Goal: Information Seeking & Learning: Learn about a topic

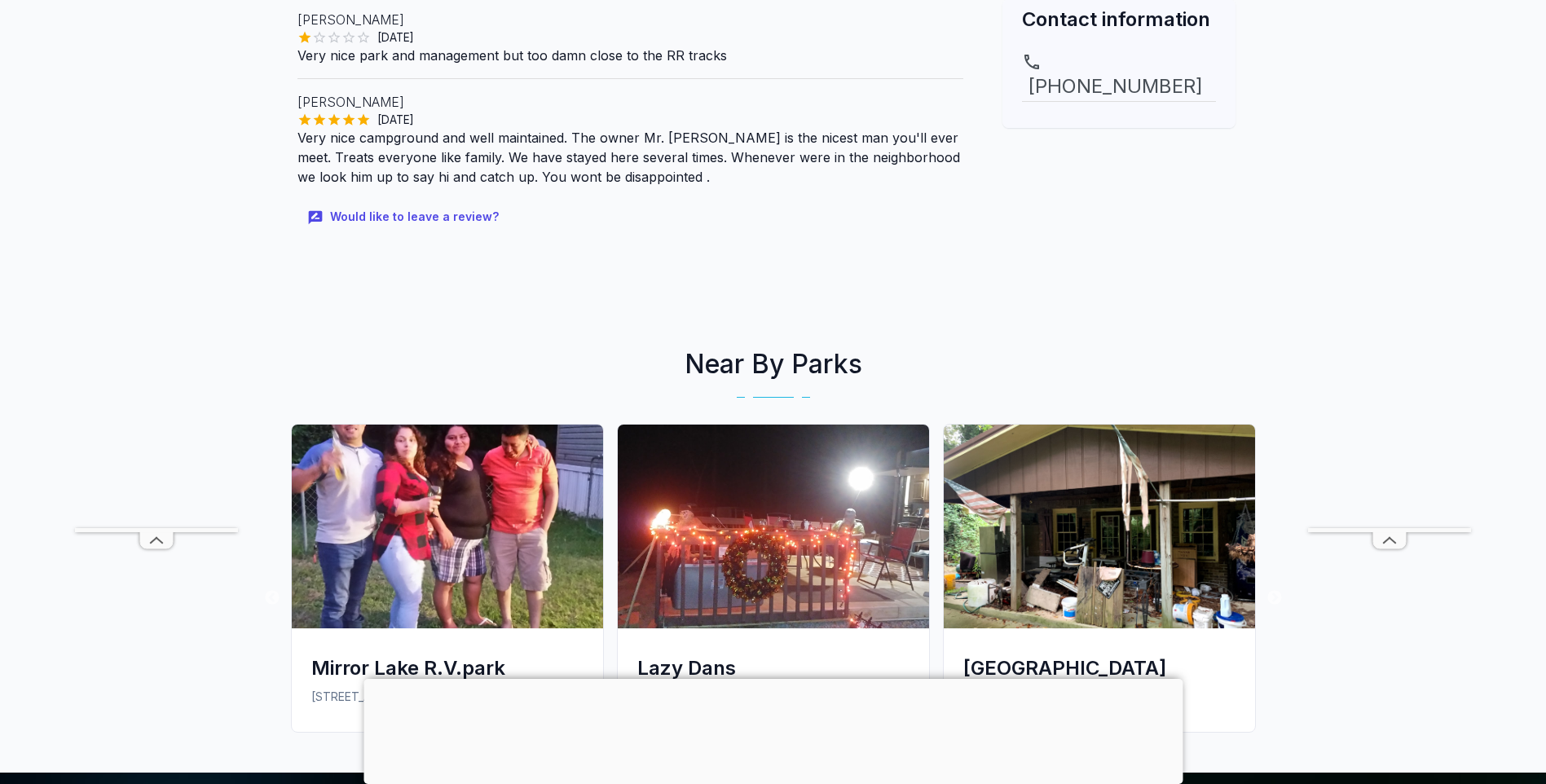
scroll to position [733, 0]
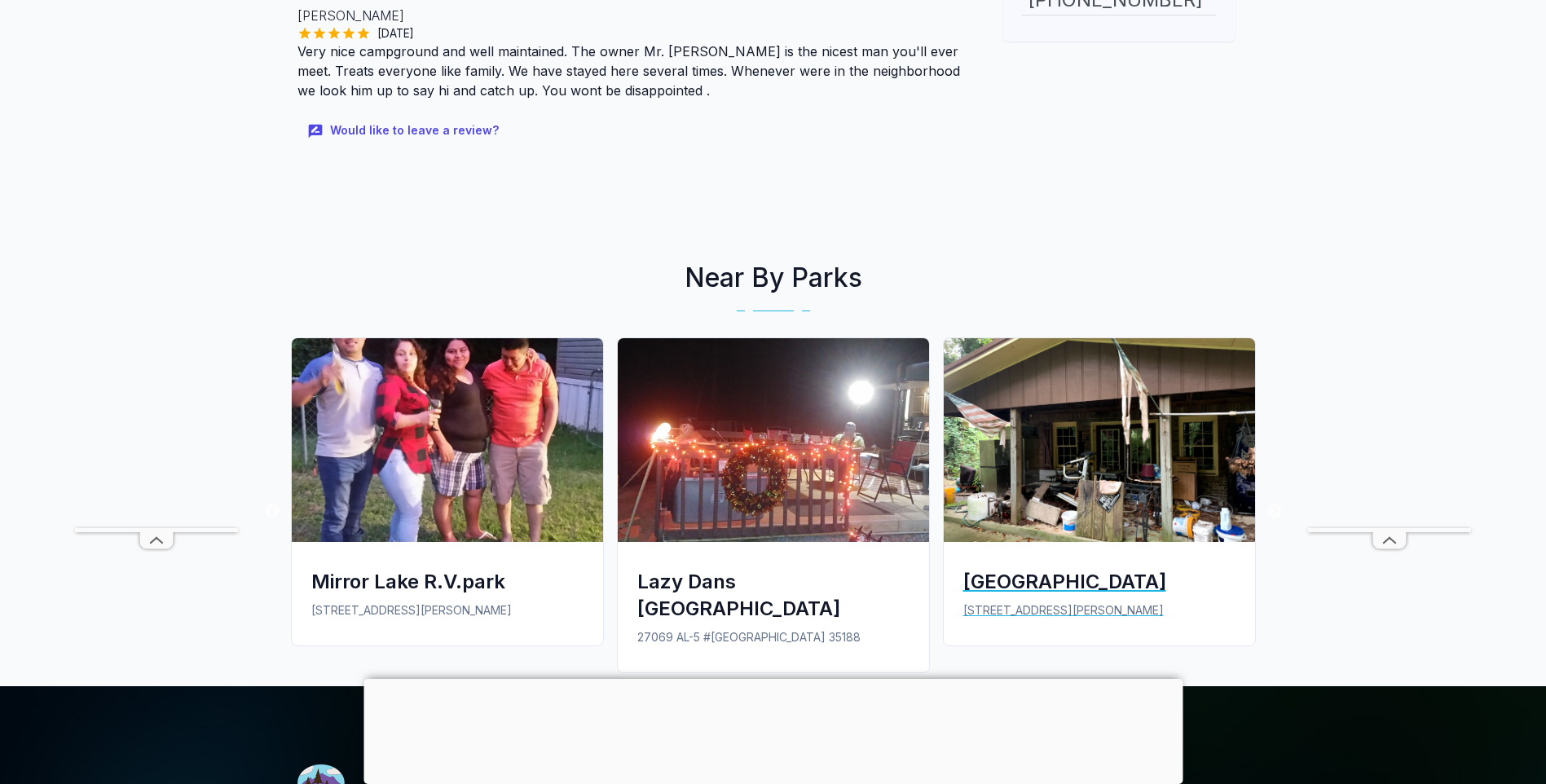
click at [1071, 430] on img at bounding box center [1099, 440] width 311 height 204
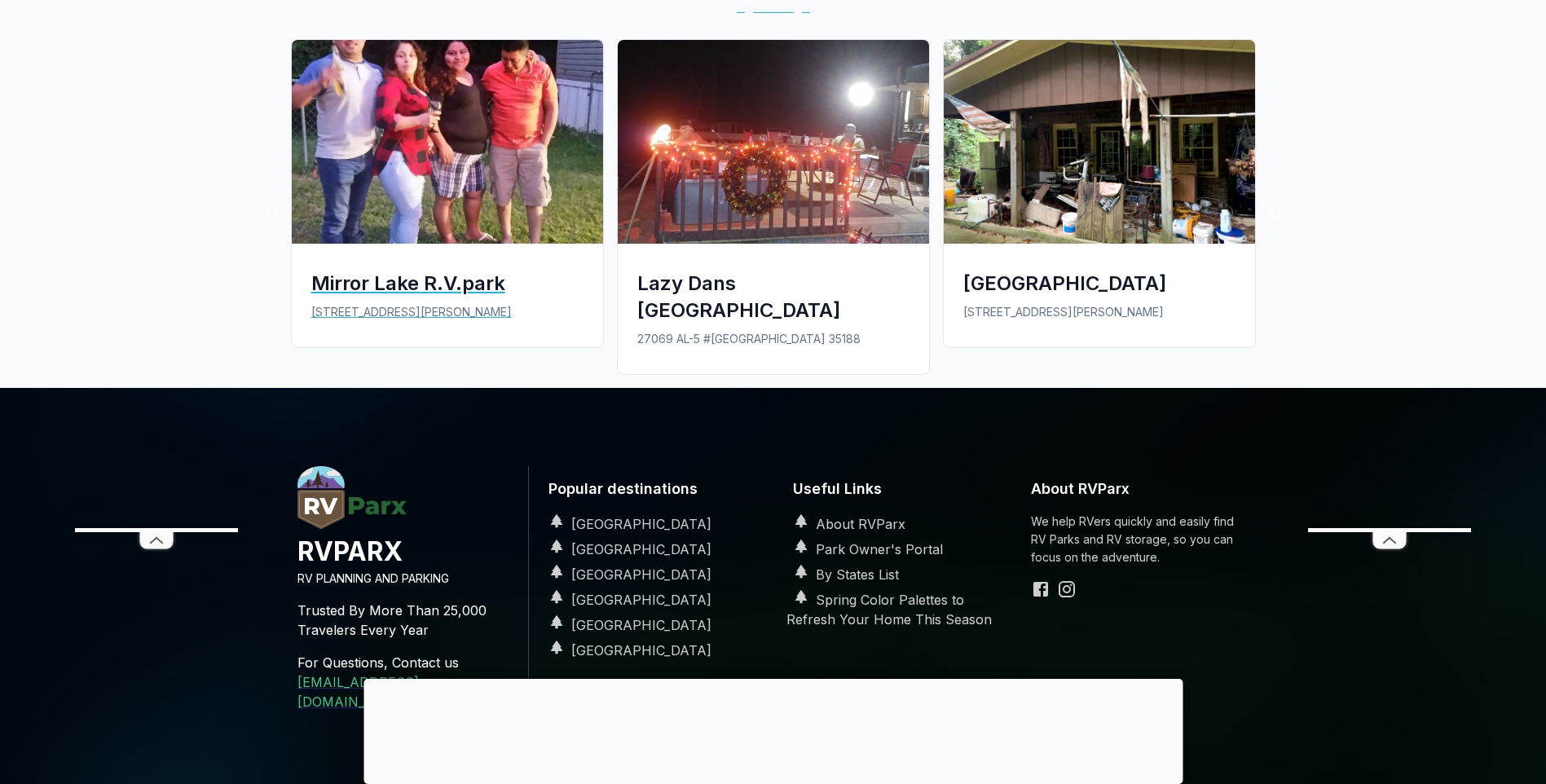
scroll to position [1141, 0]
